Goal: Transaction & Acquisition: Purchase product/service

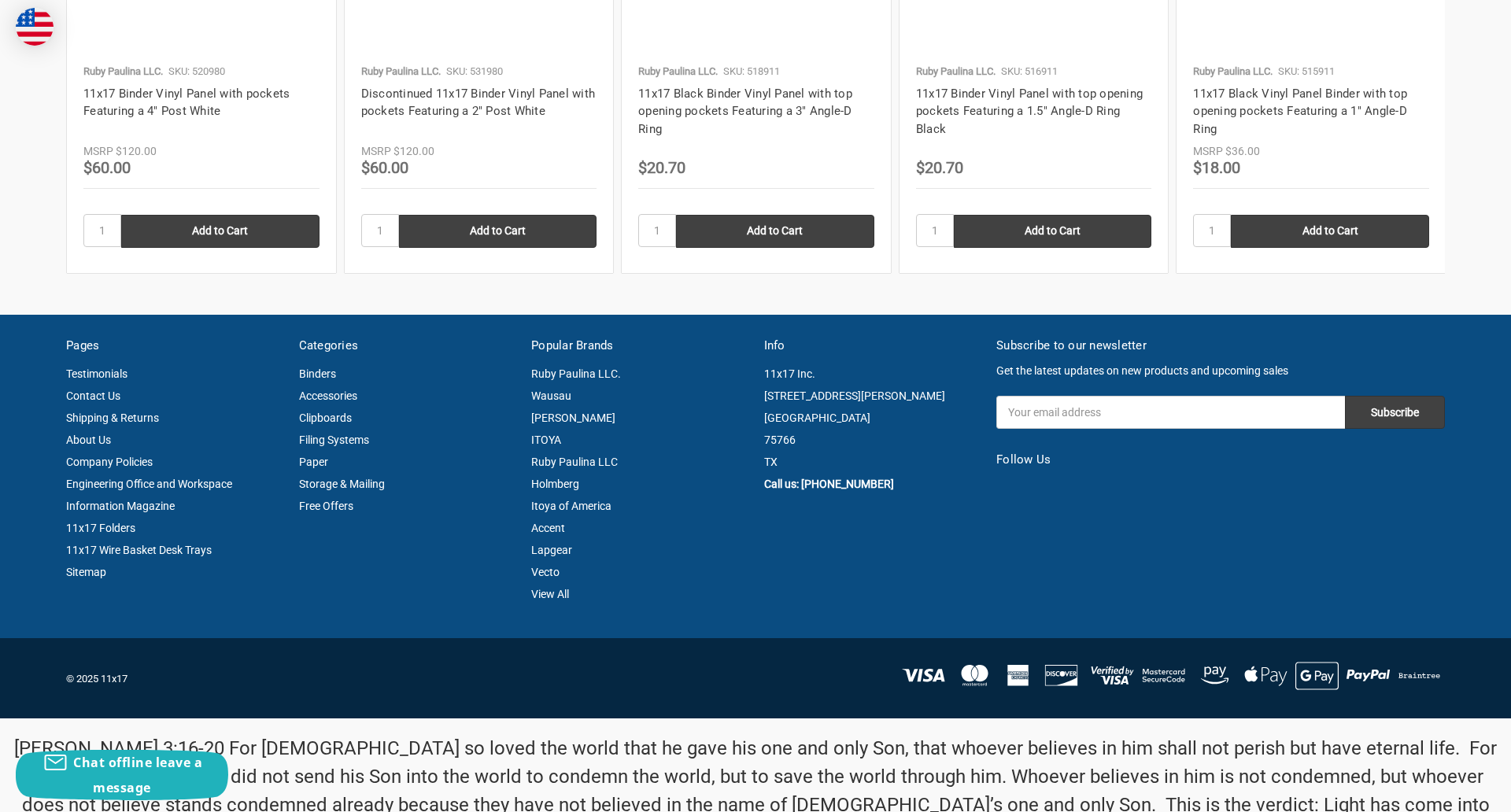
scroll to position [2129, 0]
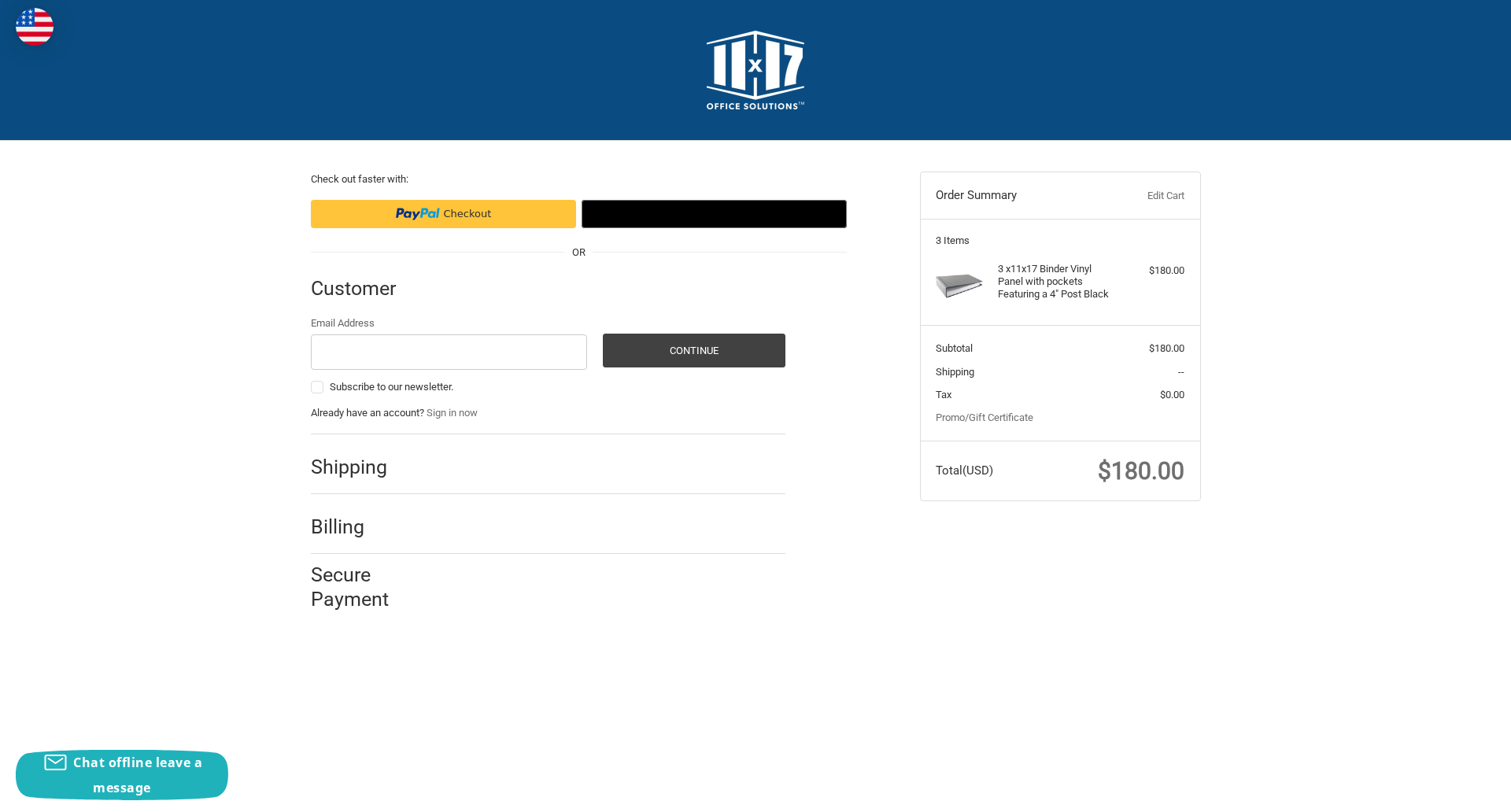
click at [449, 351] on input "Email Address" at bounding box center [449, 352] width 277 height 35
type input "reflectiz@bigcommerce.com"
click at [693, 350] on button "Continue" at bounding box center [694, 351] width 183 height 34
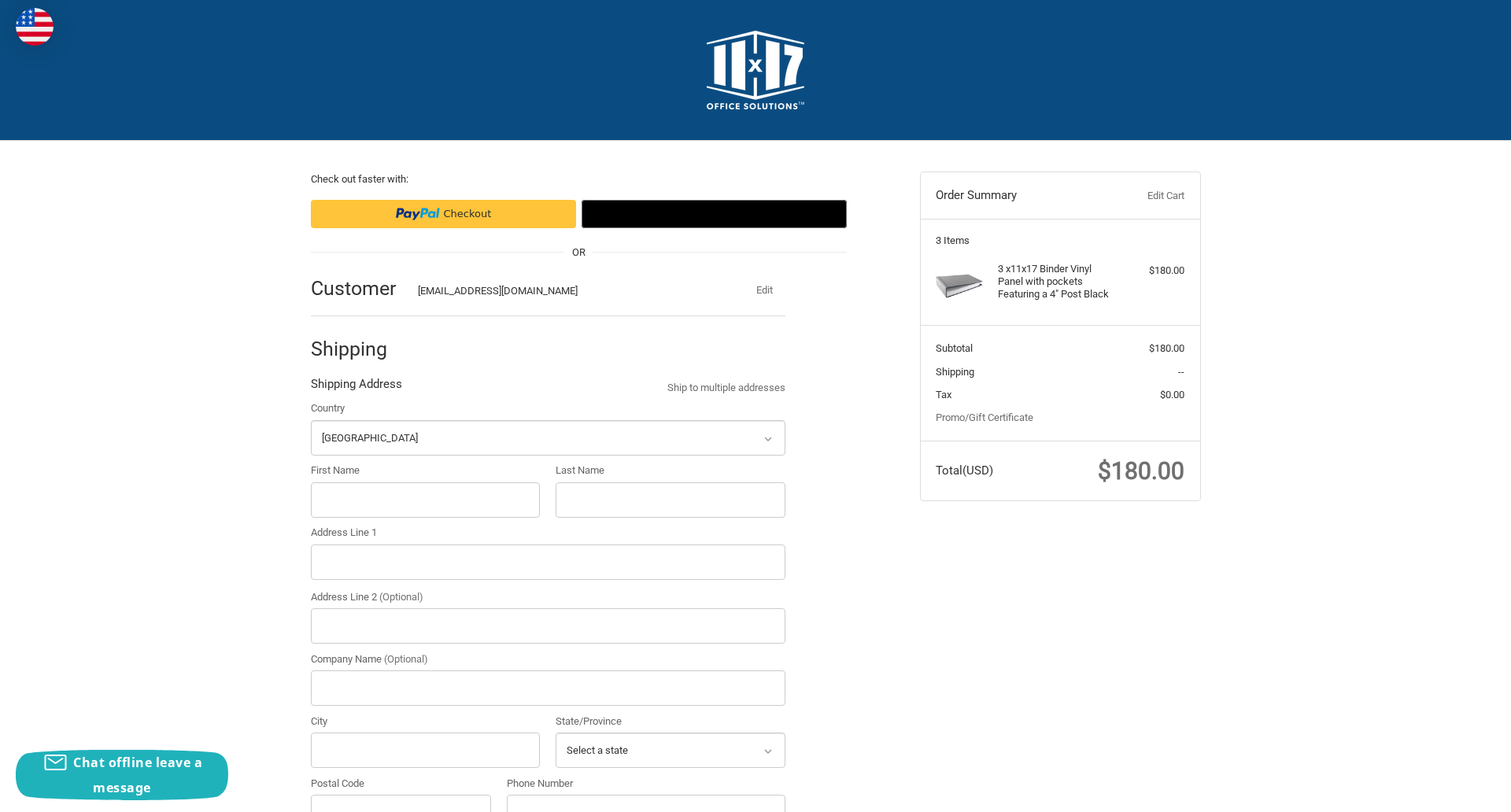
select select "US"
click at [425, 500] on input "First Name" at bounding box center [425, 500] width 230 height 35
type input "reflectiz"
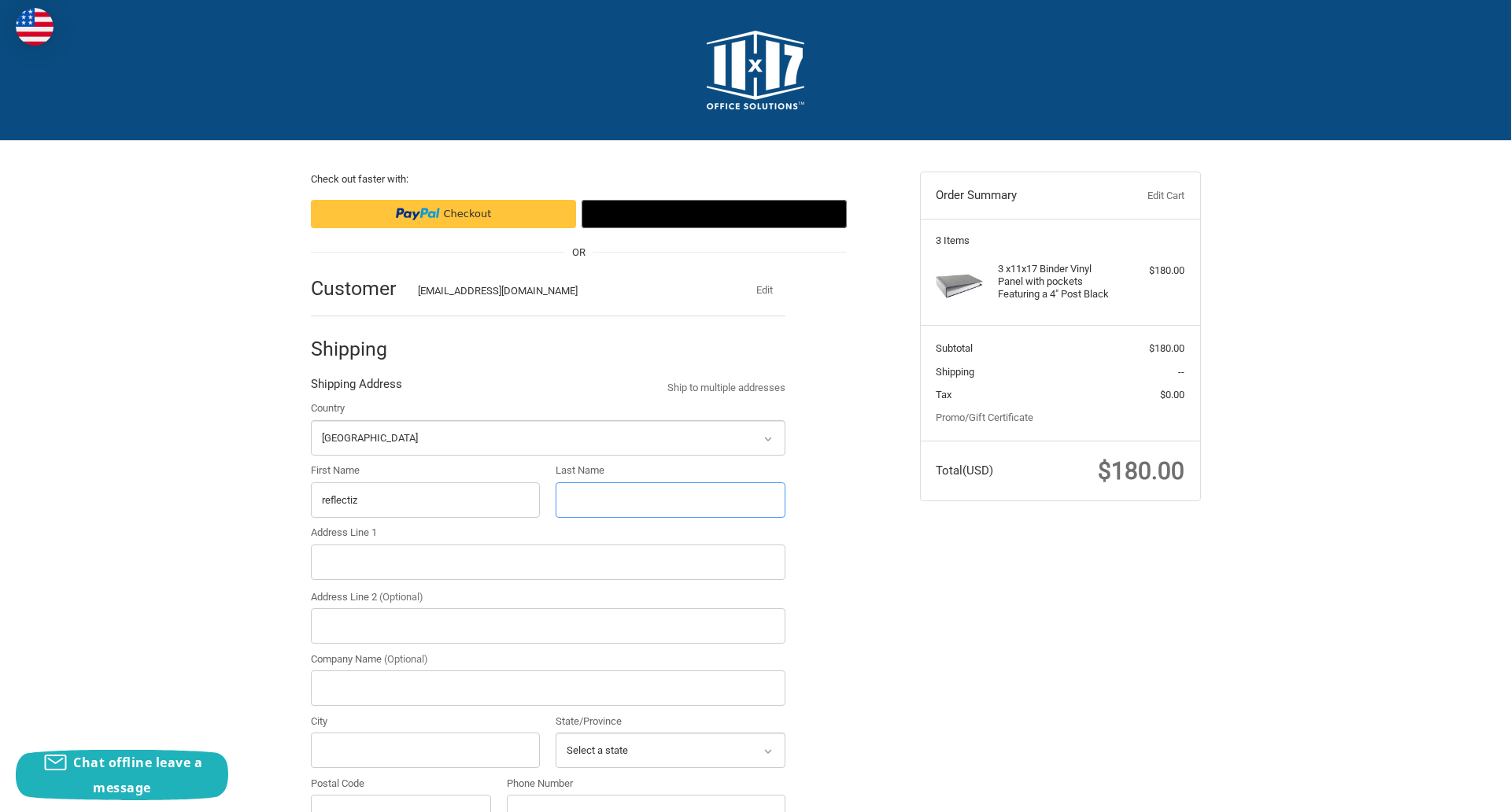
click at [670, 500] on input "Last Name" at bounding box center [670, 500] width 230 height 35
type input "bigcommerce"
click at [400, 794] on input "Postal Code" at bounding box center [401, 812] width 181 height 35
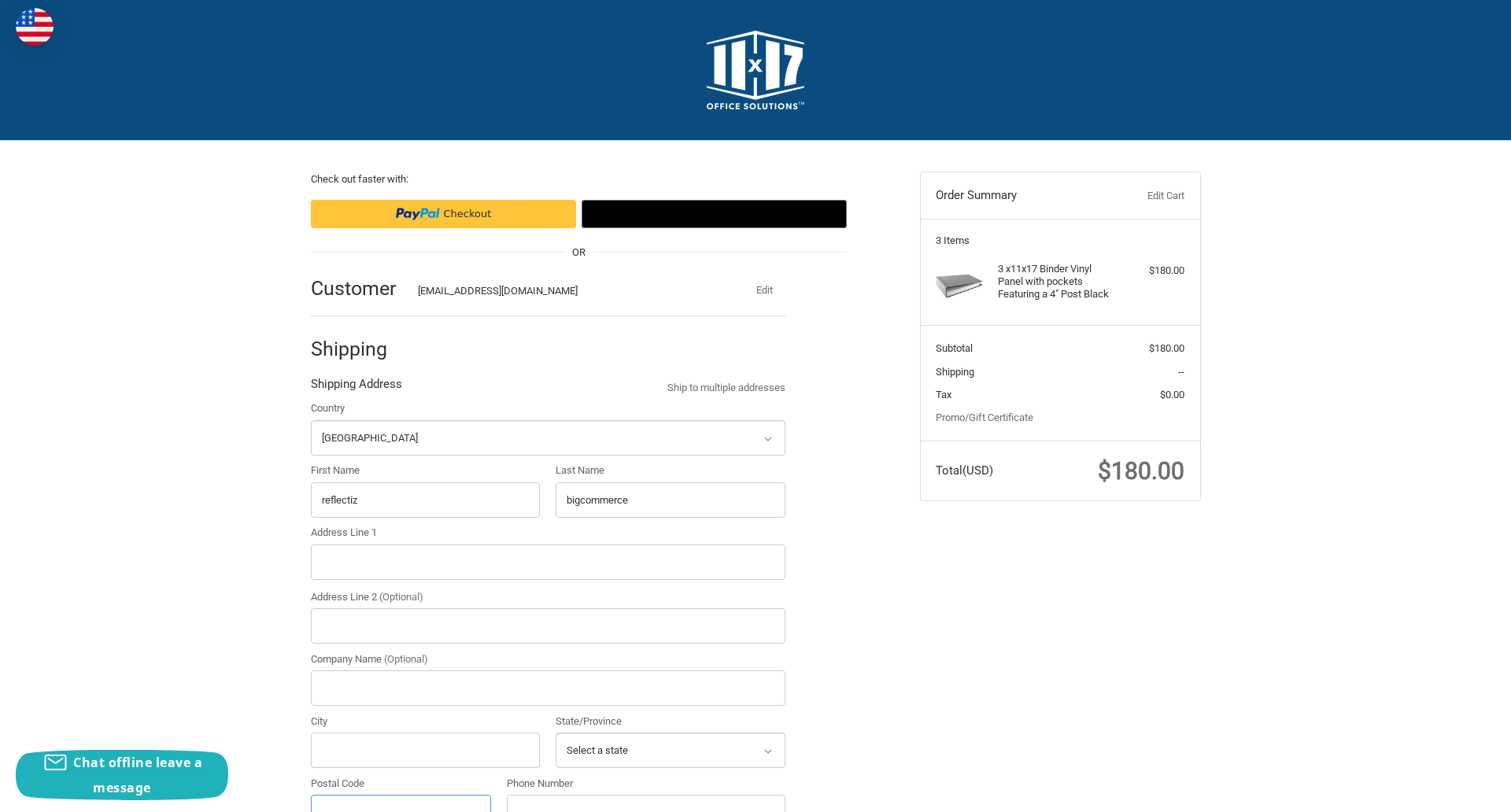
click at [400, 794] on input "Postal Code" at bounding box center [401, 812] width 181 height 35
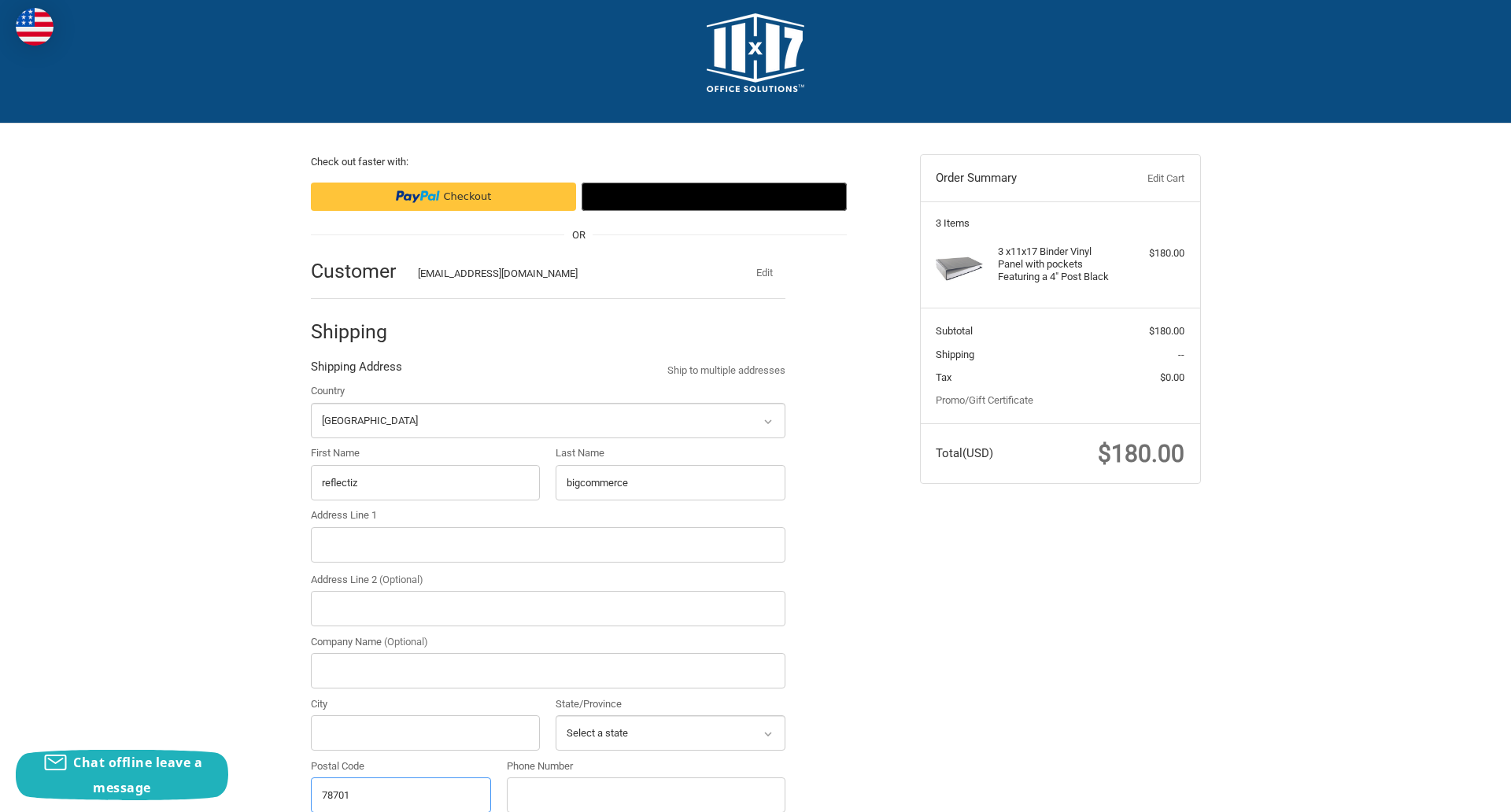
click at [400, 794] on input "78701" at bounding box center [401, 795] width 181 height 35
type input "78701"
click at [548, 544] on input "Address Line 1" at bounding box center [548, 544] width 475 height 35
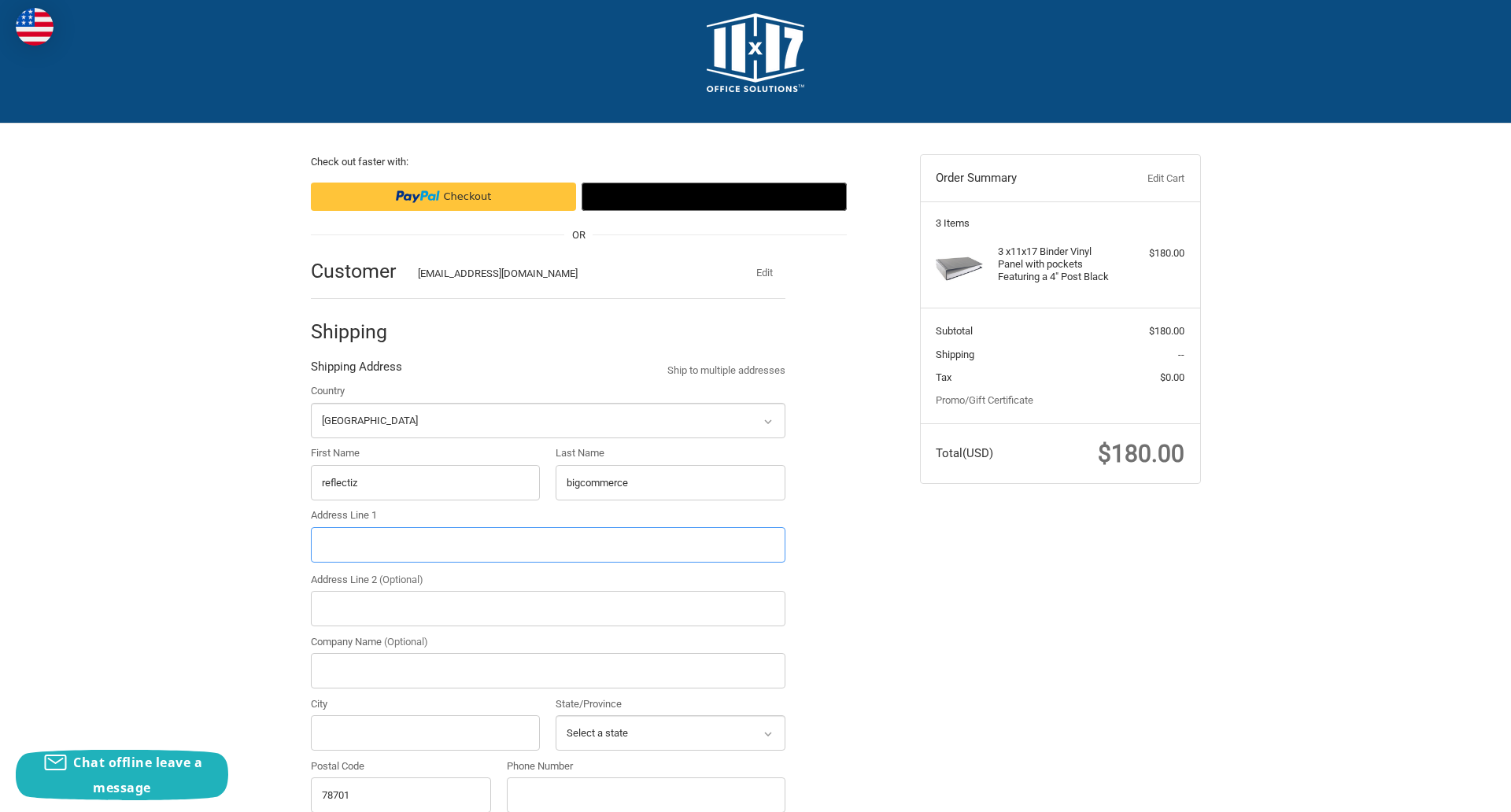
click at [548, 544] on input "Address Line 1" at bounding box center [548, 544] width 475 height 35
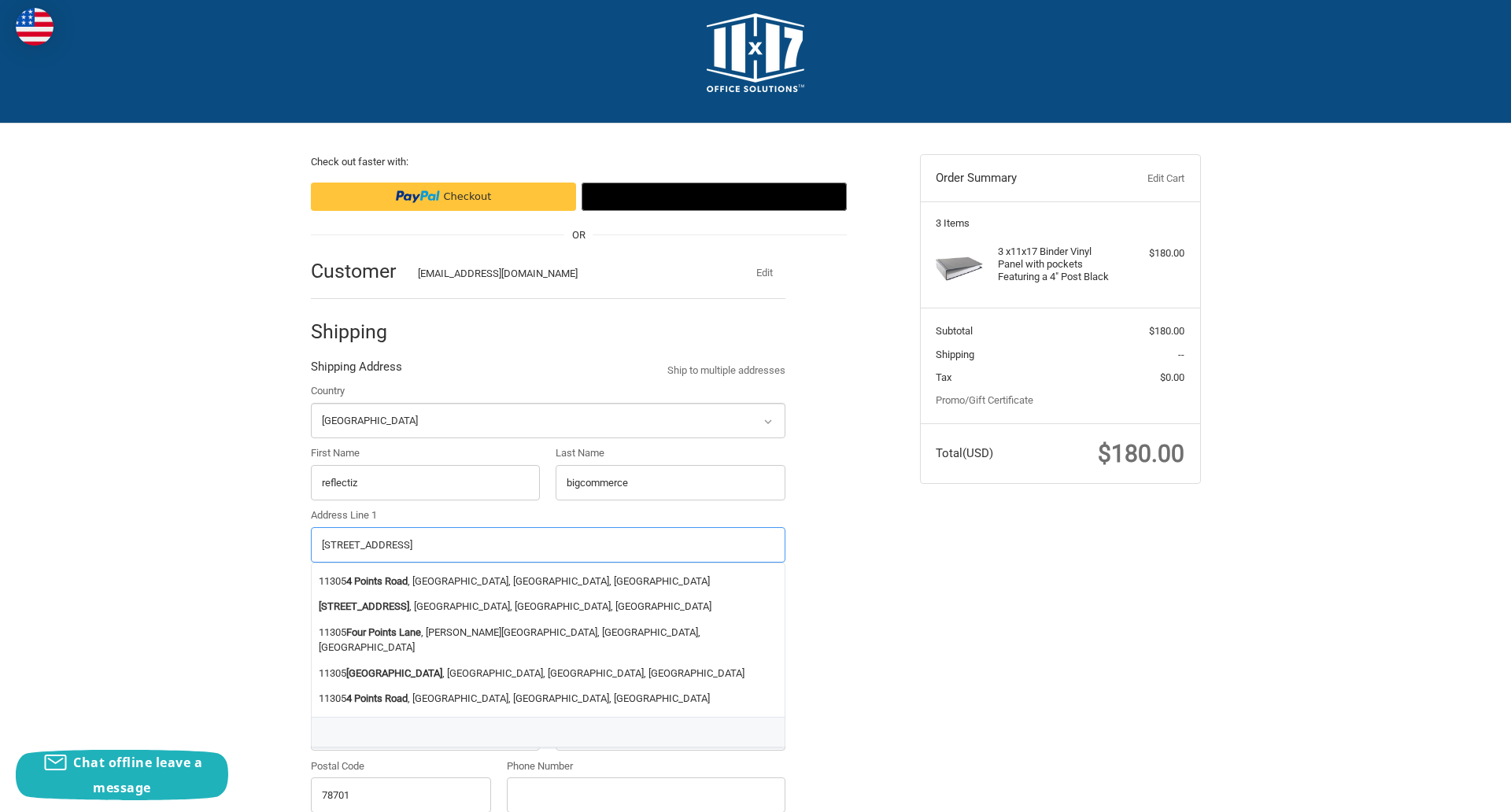
type input "11305 4 Points Dr Building 2, Suite 100"
click at [356, 371] on legend "Shipping Address" at bounding box center [356, 371] width 91 height 25
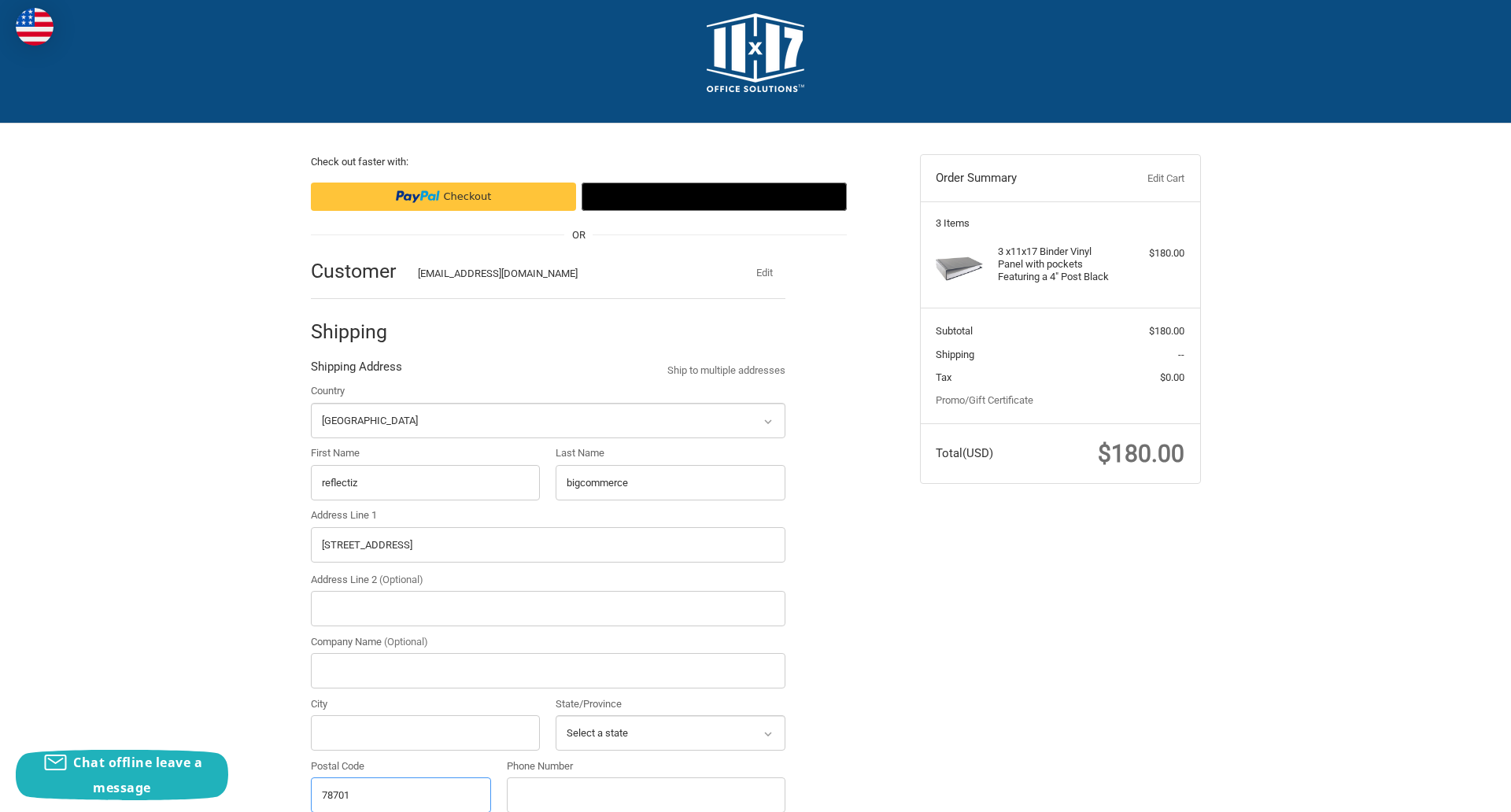
click at [400, 794] on input "78701" at bounding box center [401, 795] width 181 height 35
type input "78701"
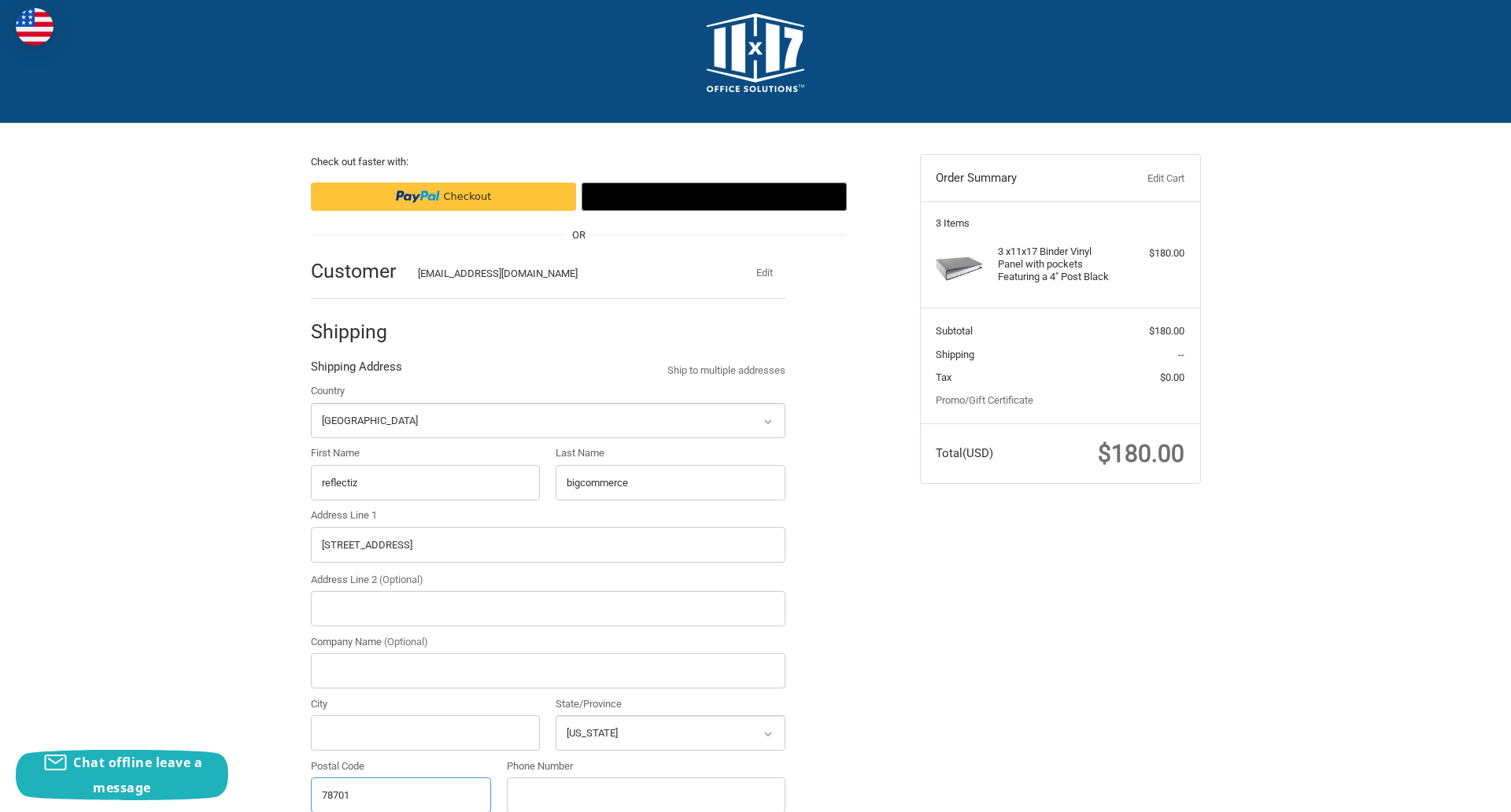
select select "TX"
click at [548, 608] on input "Address Line 2 (Optional)" at bounding box center [548, 608] width 475 height 35
type input "2"
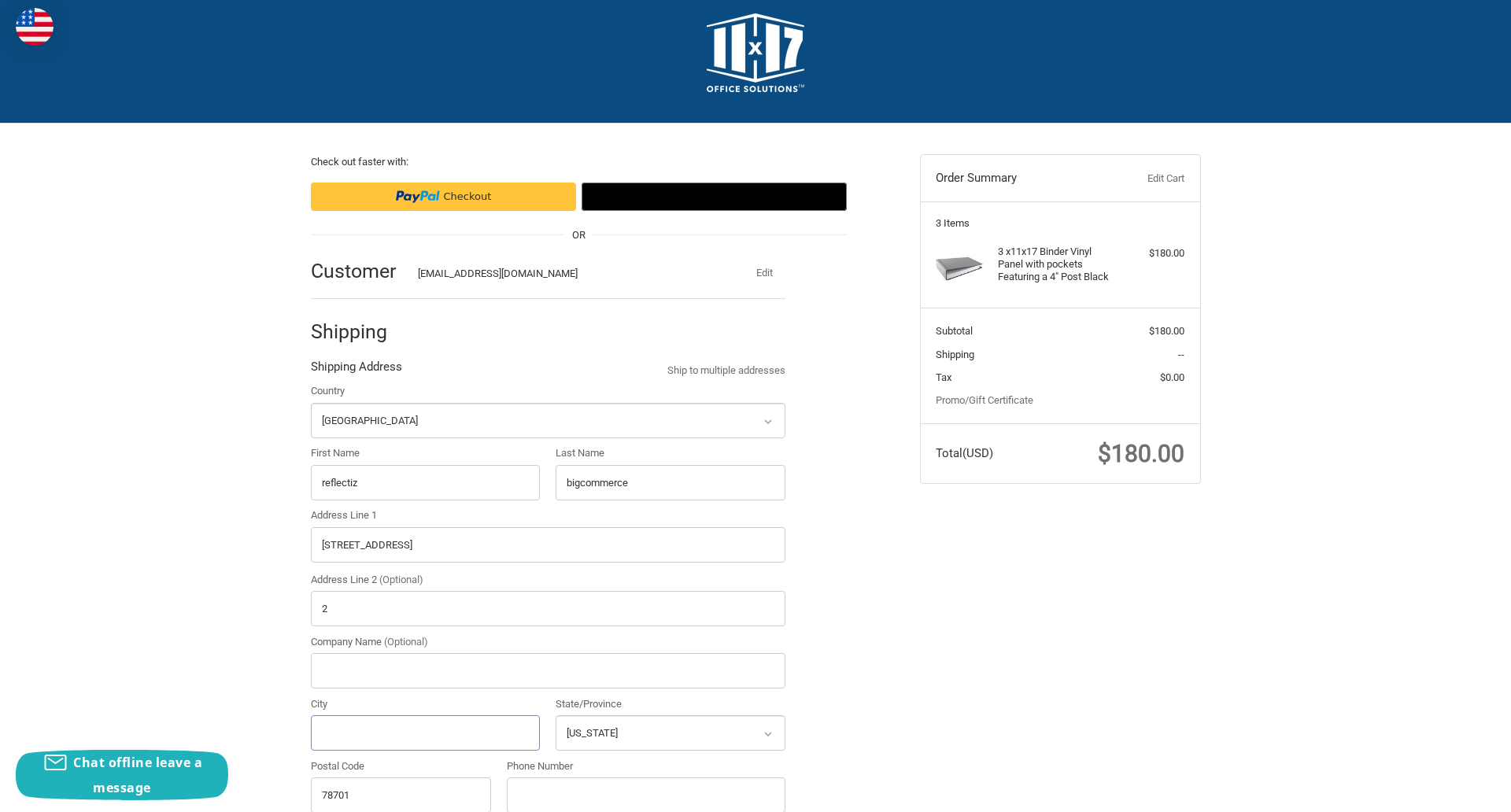
click at [425, 732] on input "City" at bounding box center [425, 733] width 230 height 35
click at [425, 732] on input "Austin" at bounding box center [425, 733] width 230 height 35
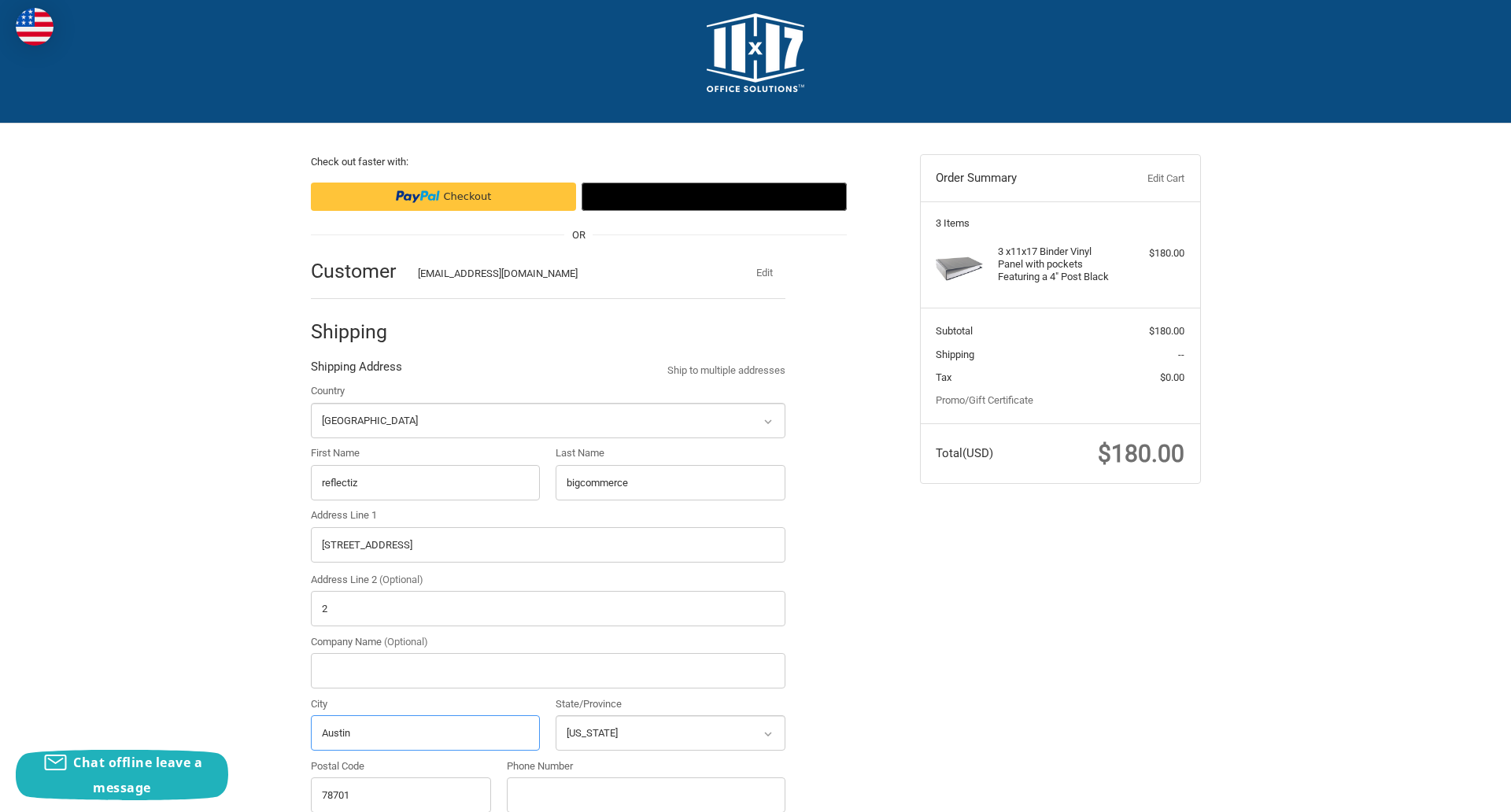
click at [425, 732] on input "Austin" at bounding box center [425, 733] width 230 height 35
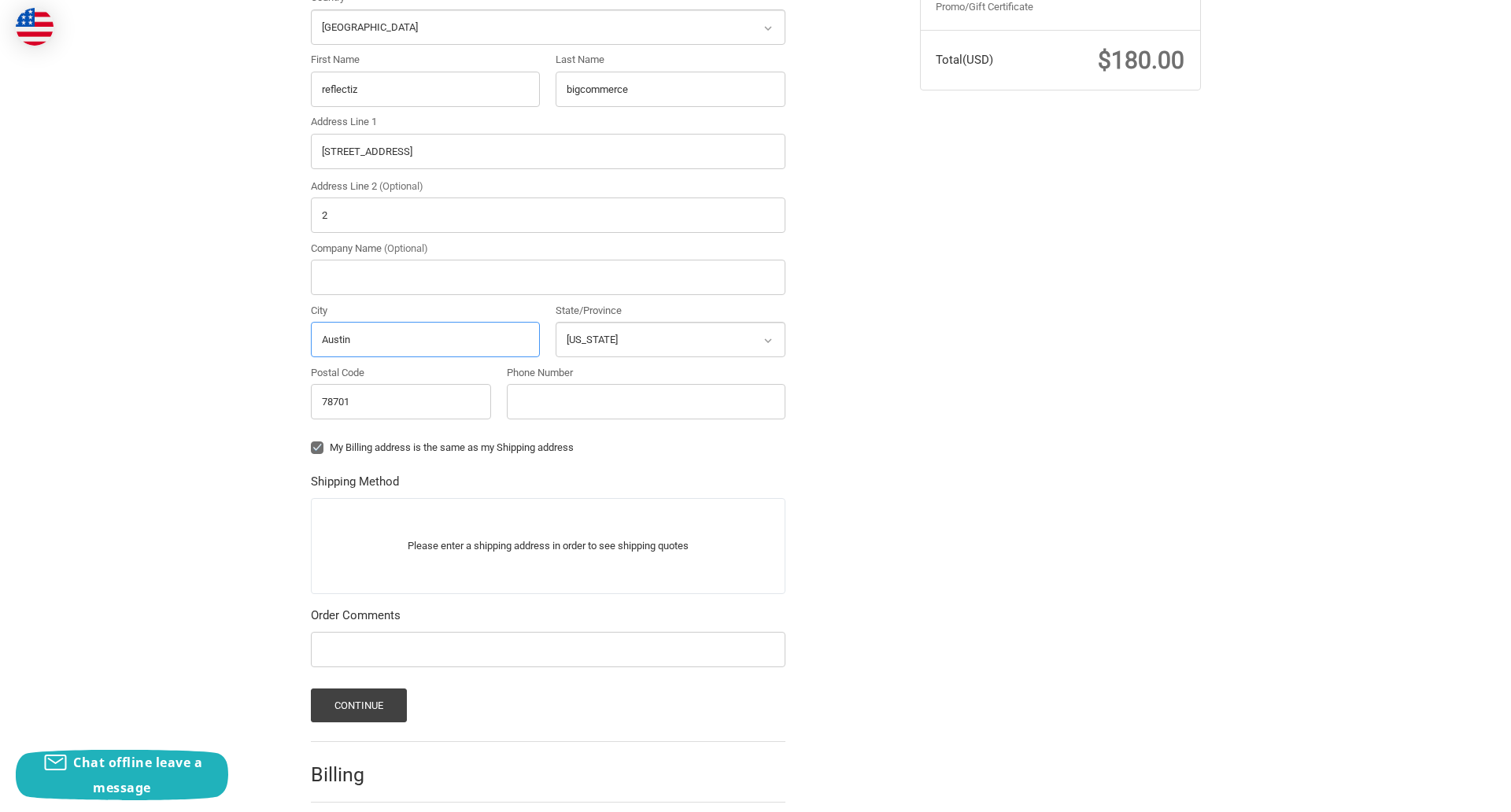
scroll to position [491, 0]
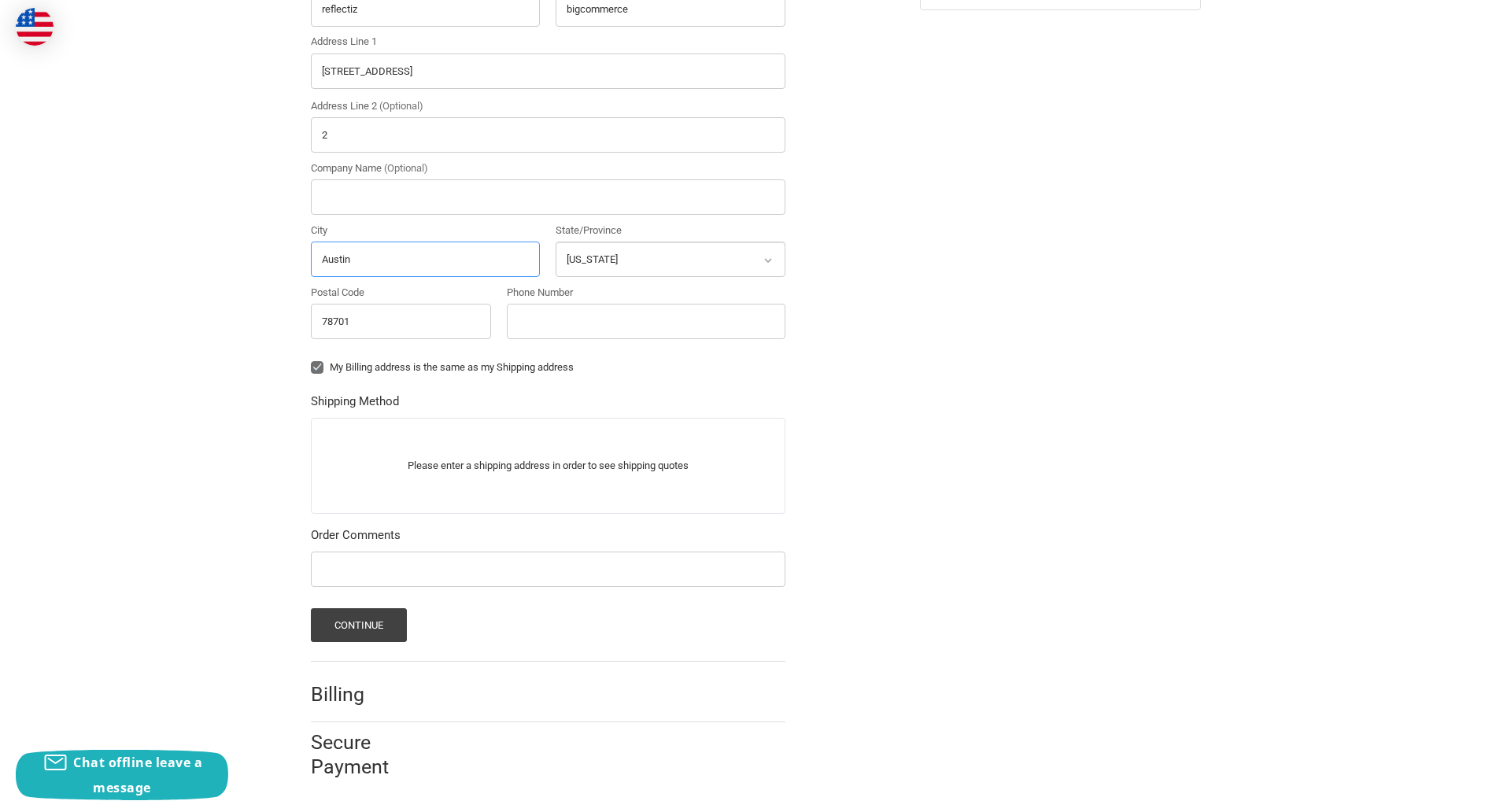
type input "Austin"
click at [645, 321] on input "Phone Number" at bounding box center [646, 321] width 279 height 35
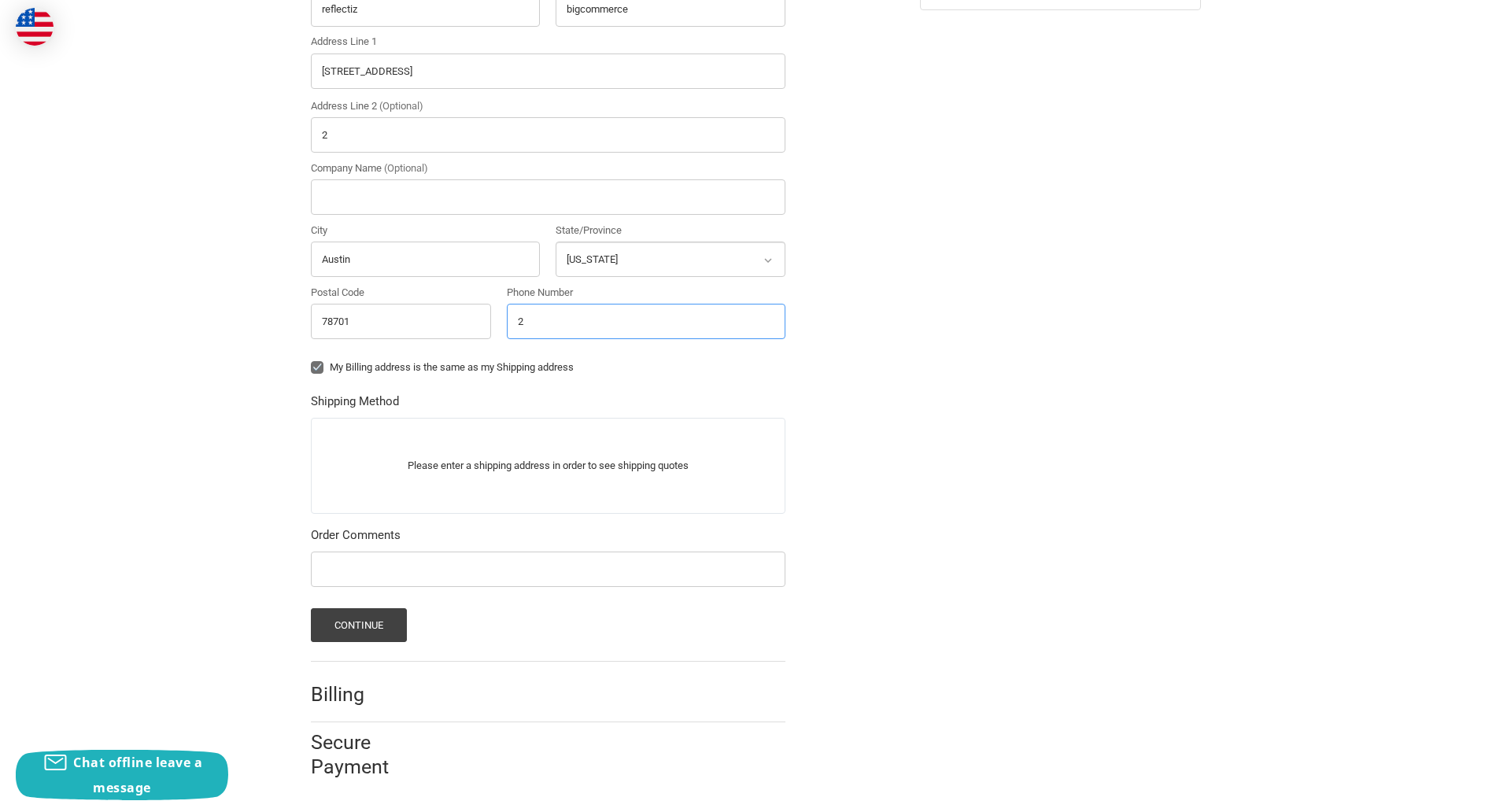
scroll to position [461, 0]
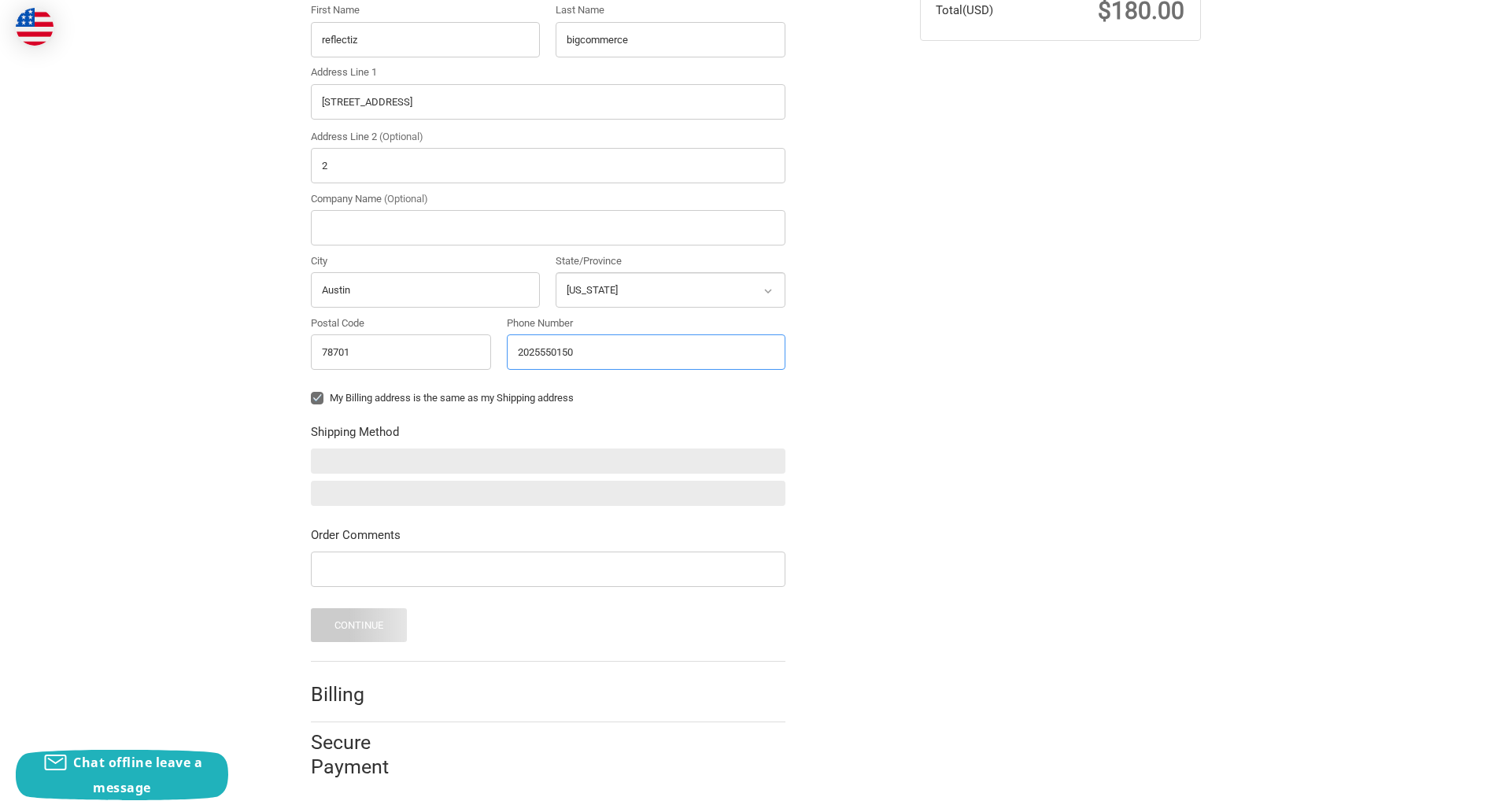
type input "2025550150"
click at [548, 227] on input "Company Name (Optional)" at bounding box center [548, 227] width 475 height 35
type input "bigcommerce"
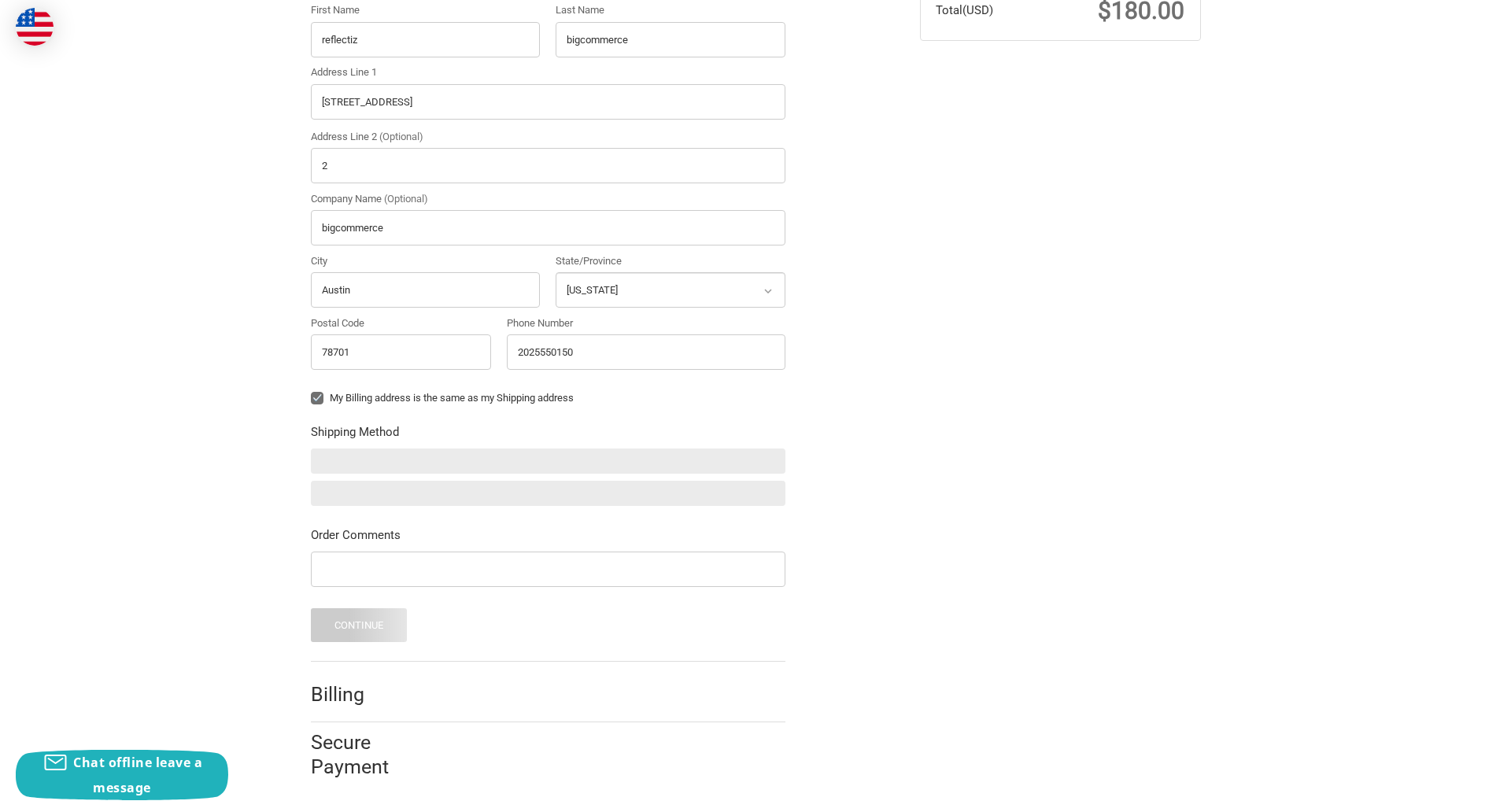
click at [310, 410] on form "Country Select a country Afghanistan Åland Islands Albania Algeria American Sam…" at bounding box center [548, 291] width 475 height 702
click at [310, 589] on form "Country Select a country Afghanistan Åland Islands Albania Algeria American Sam…" at bounding box center [548, 291] width 475 height 702
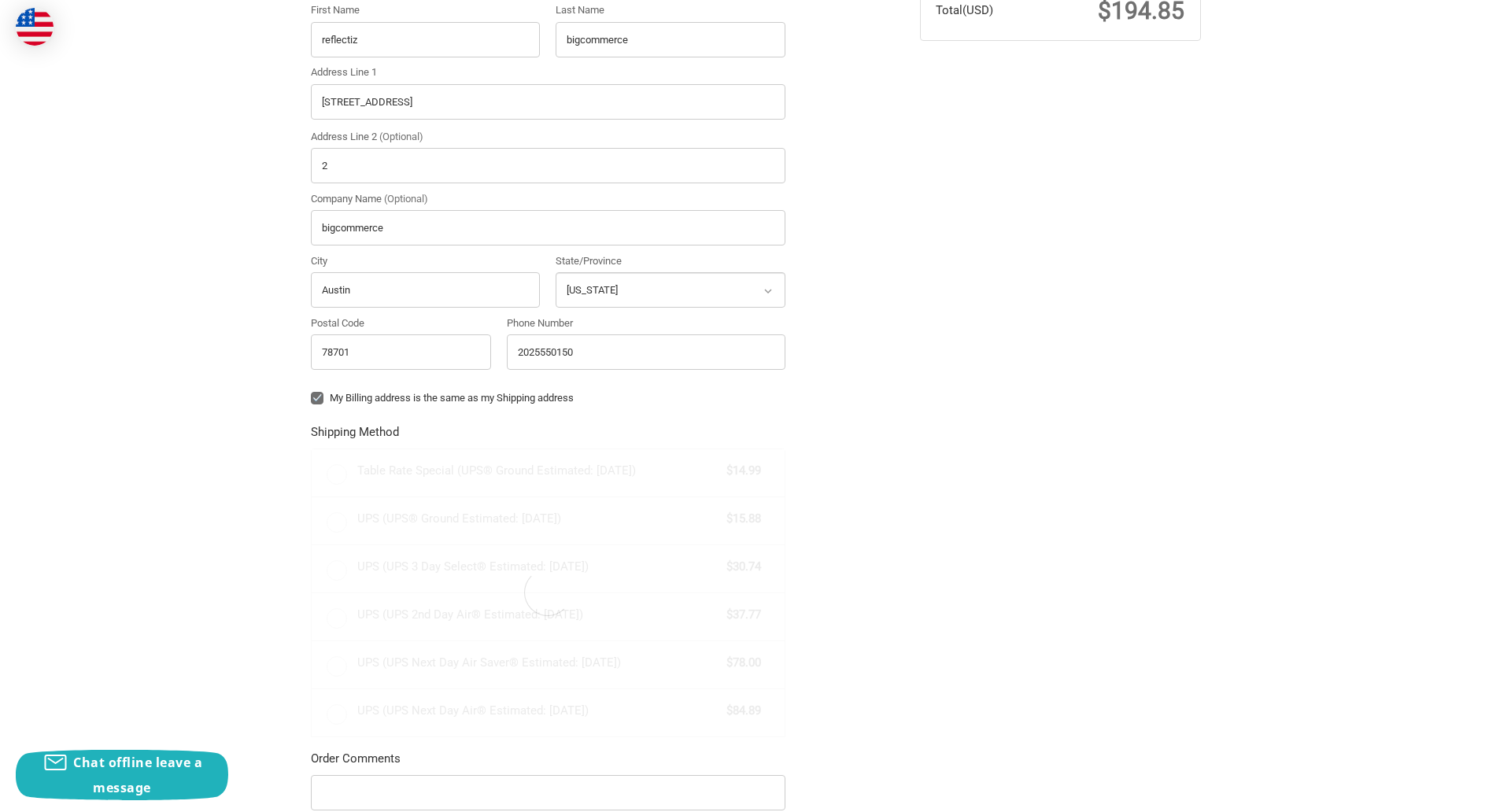
radio input "true"
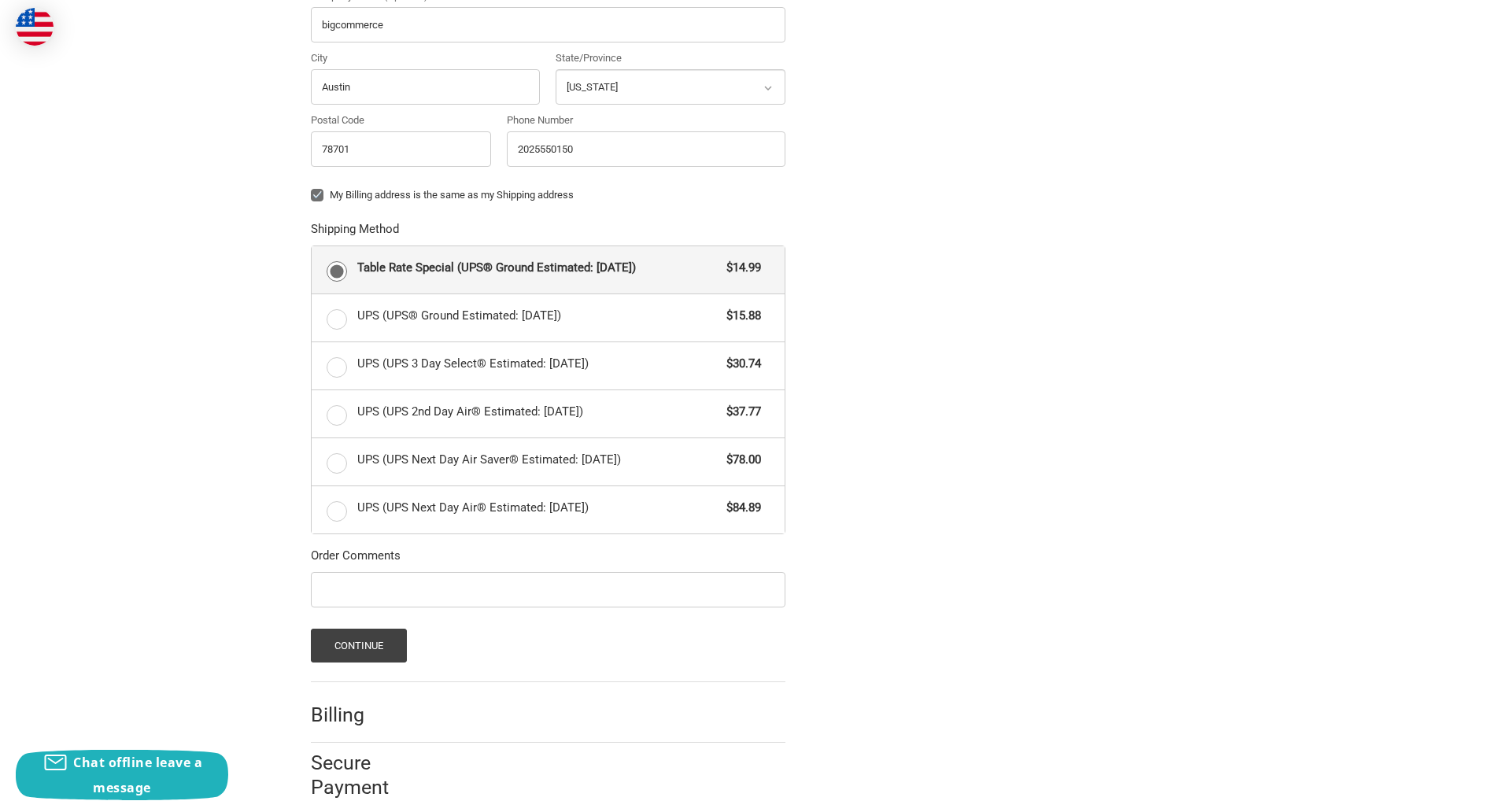
scroll to position [684, 0]
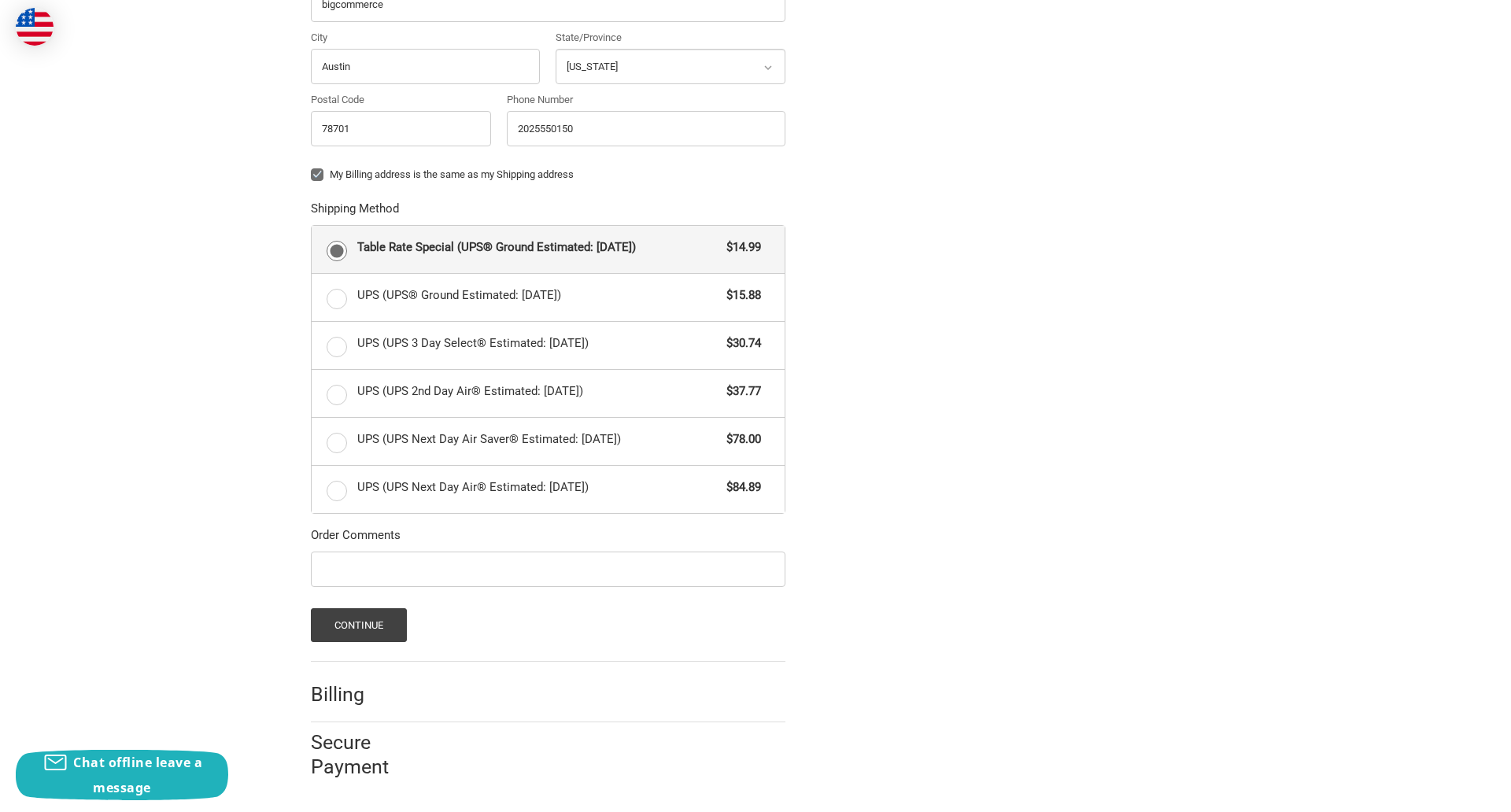
click at [548, 248] on span "Table Rate Special (UPS® Ground Estimated: Wed, Sep 3)" at bounding box center [538, 247] width 362 height 18
click at [312, 226] on input "Table Rate Special (UPS® Ground Estimated: Wed, Sep 3) $14.99" at bounding box center [311, 226] width 1 height 1
click at [358, 625] on button "Continue" at bounding box center [358, 625] width 96 height 34
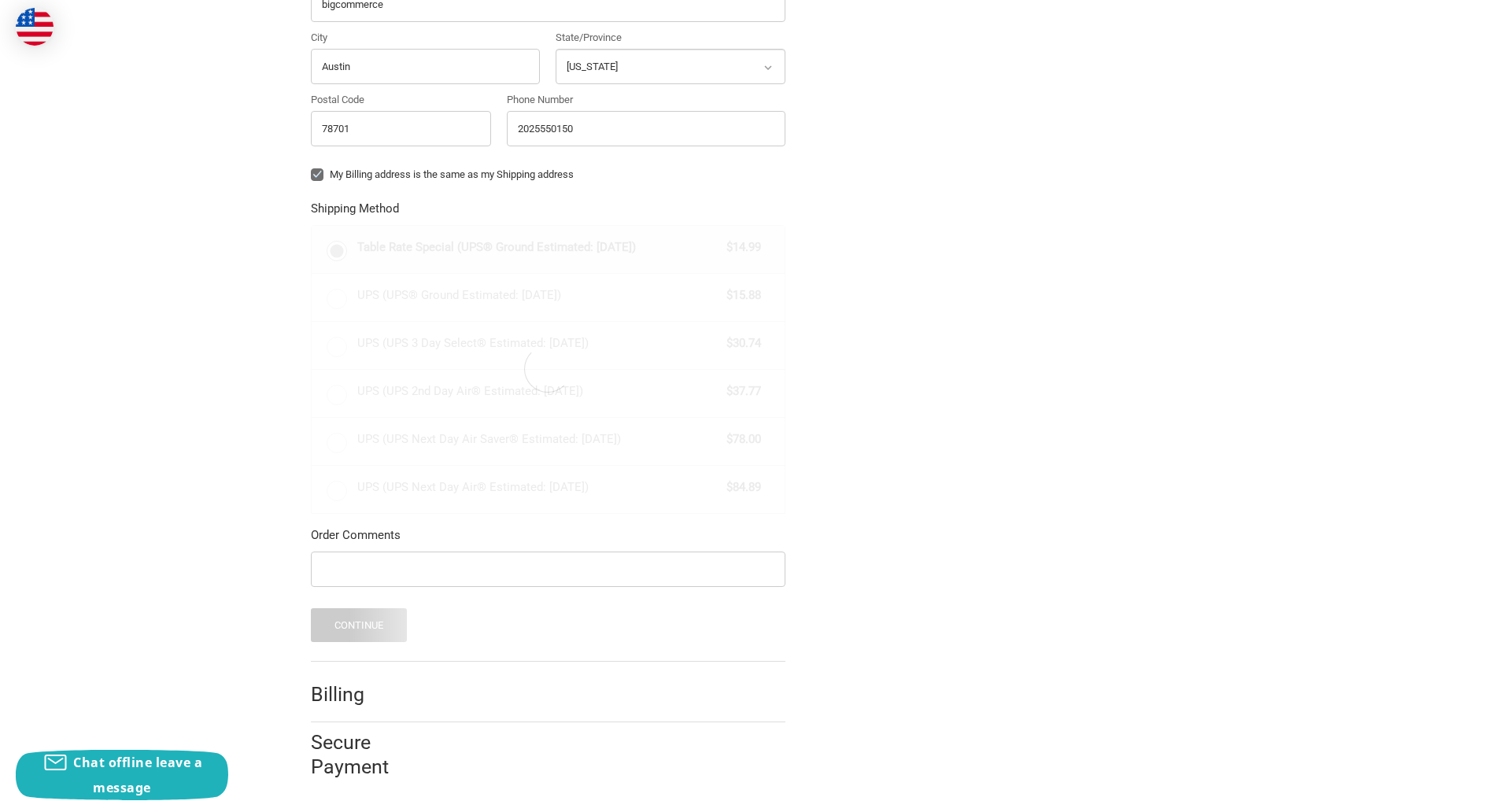
scroll to position [0, 0]
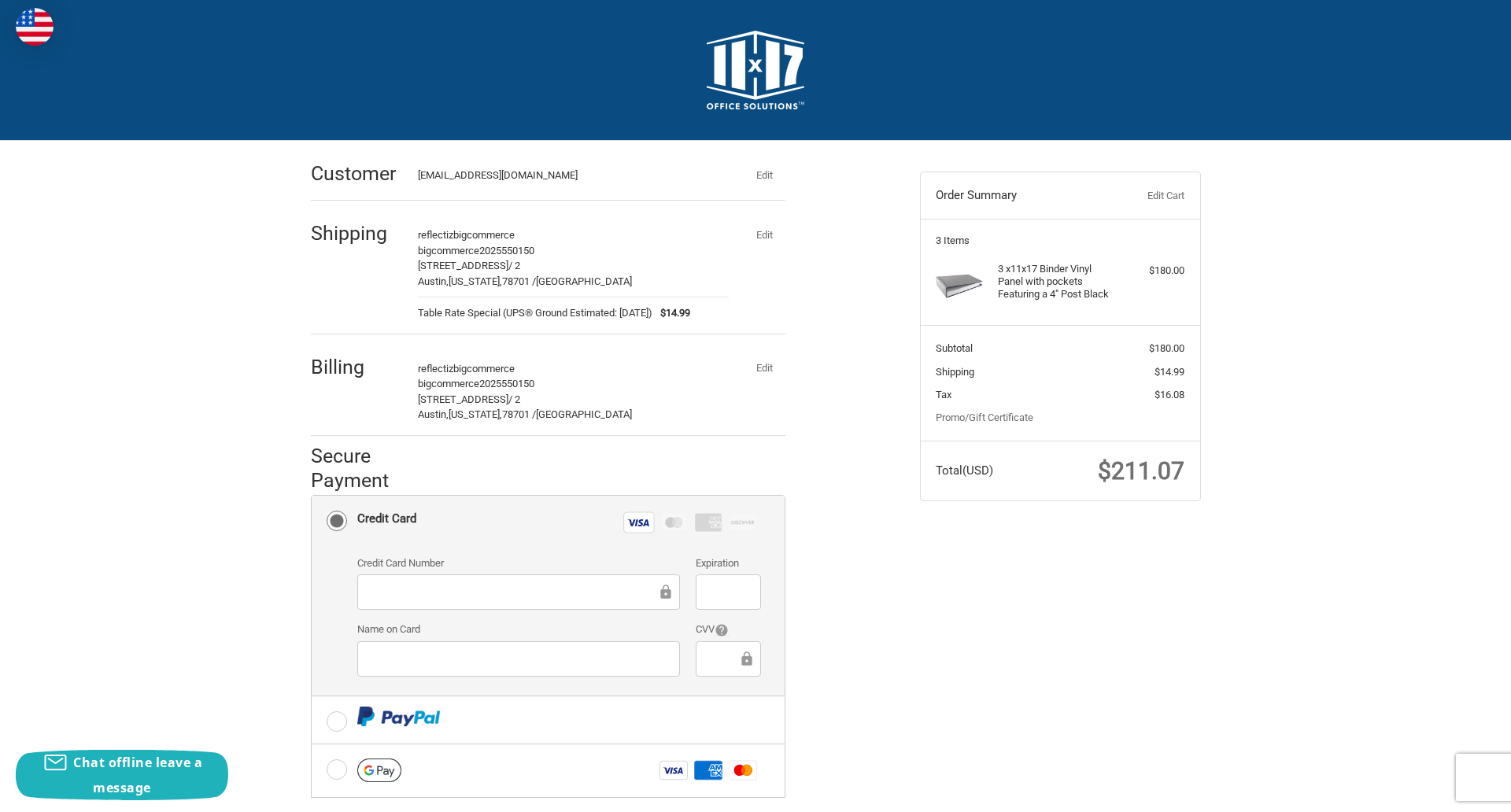
checkbox input "true"
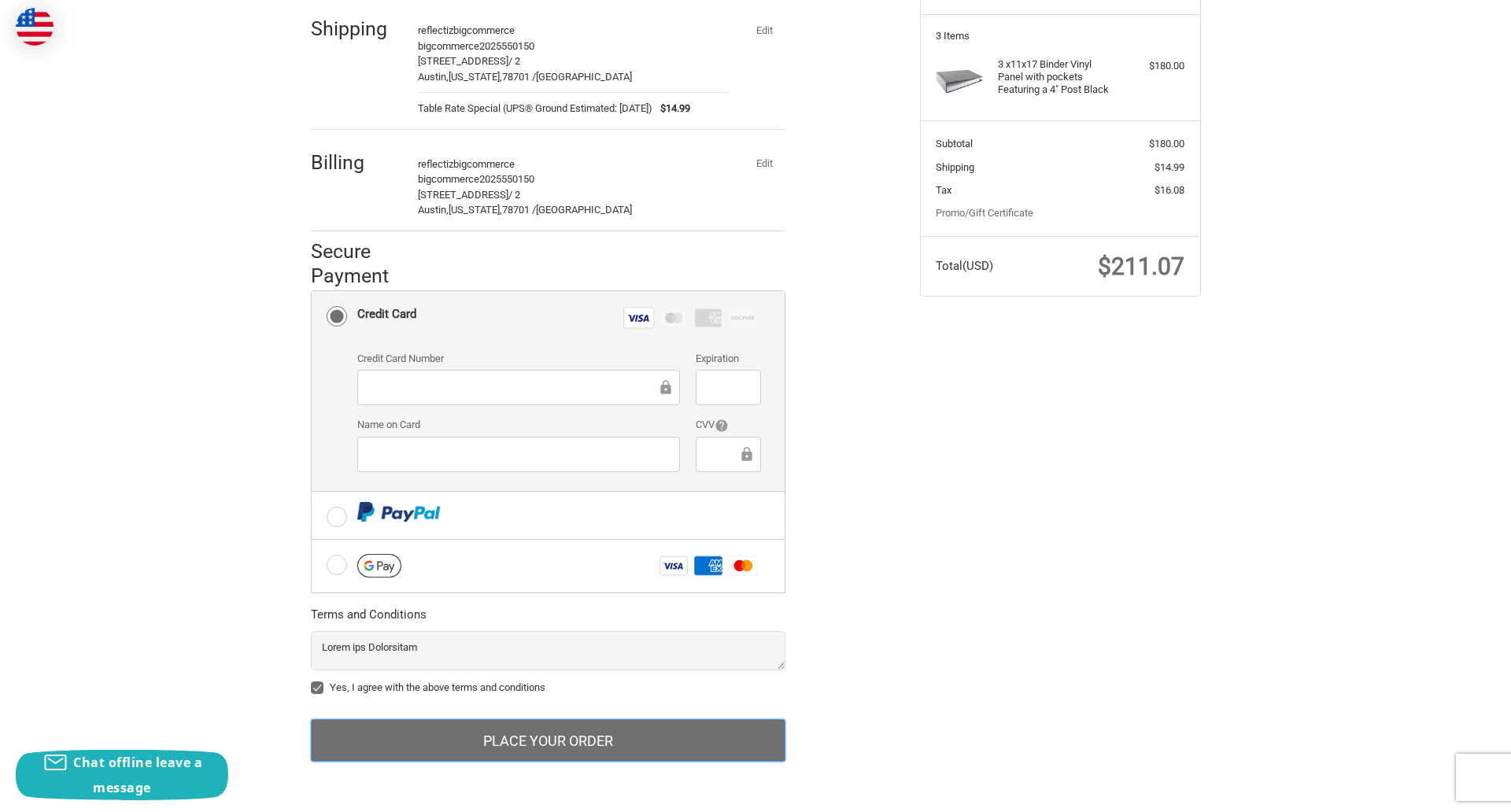
click at [548, 741] on button "Place Your Order" at bounding box center [548, 740] width 475 height 43
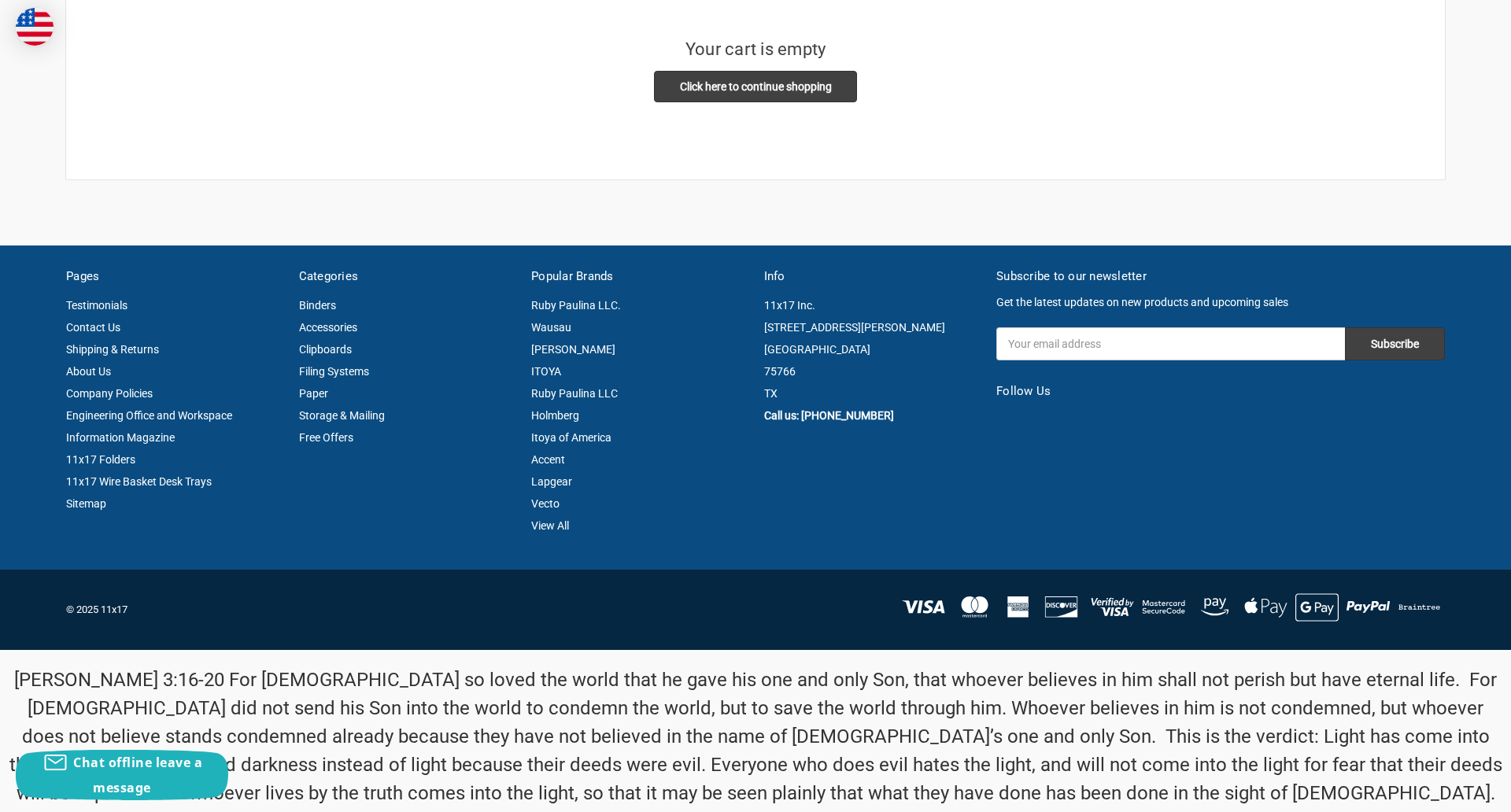
scroll to position [412, 0]
